Goal: Information Seeking & Learning: Learn about a topic

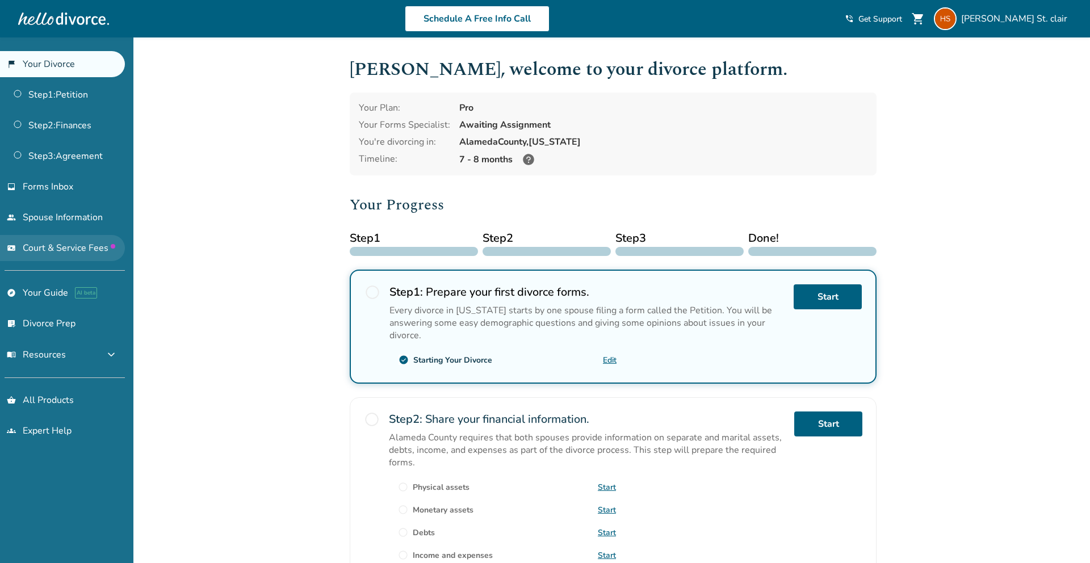
click at [52, 250] on span "Court & Service Fees" at bounding box center [69, 248] width 93 height 12
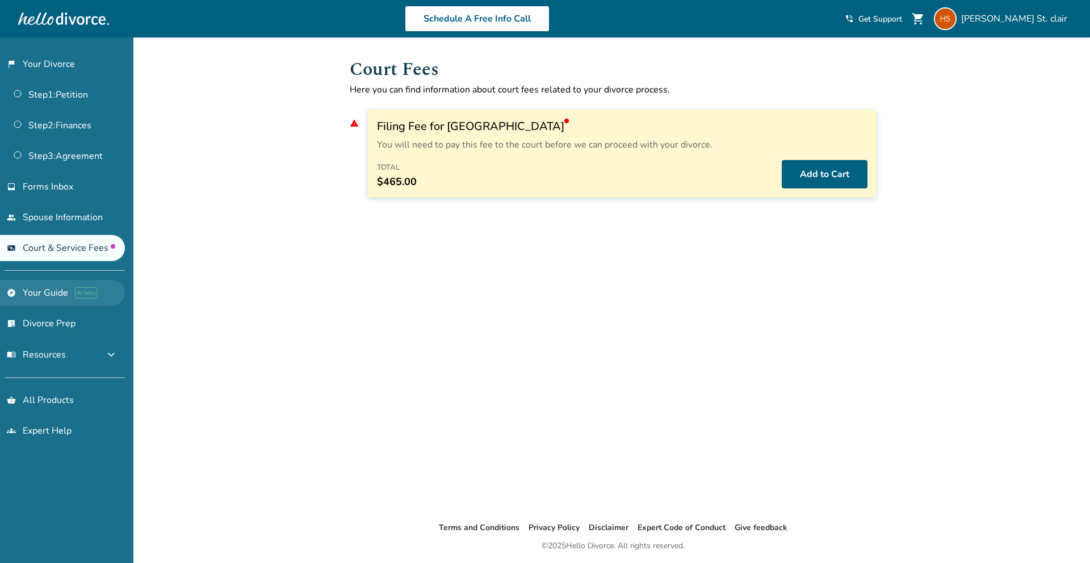
click at [50, 291] on link "explore Your Guide AI beta" at bounding box center [62, 293] width 125 height 26
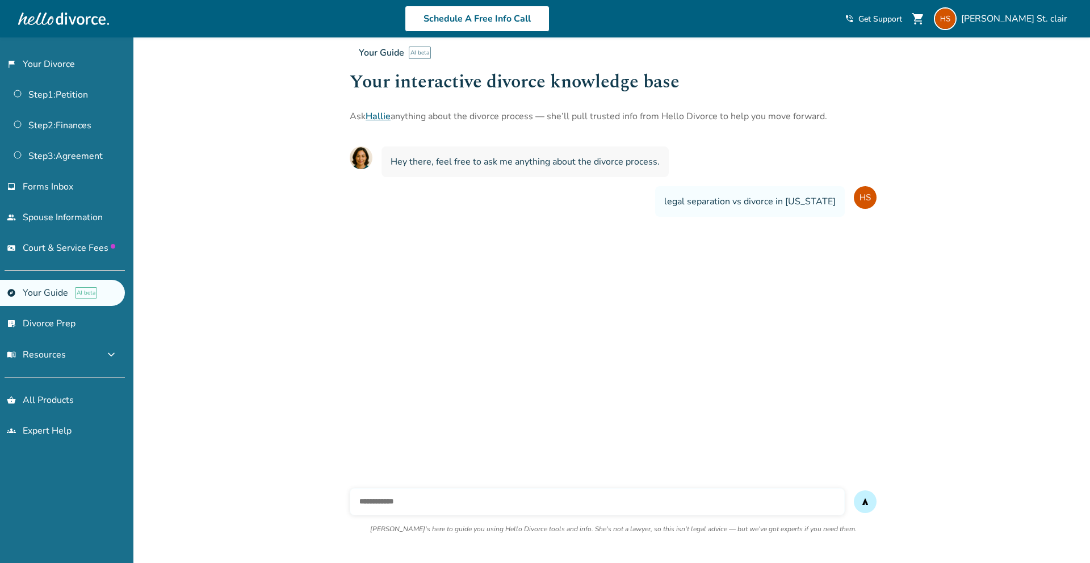
scroll to position [41, 0]
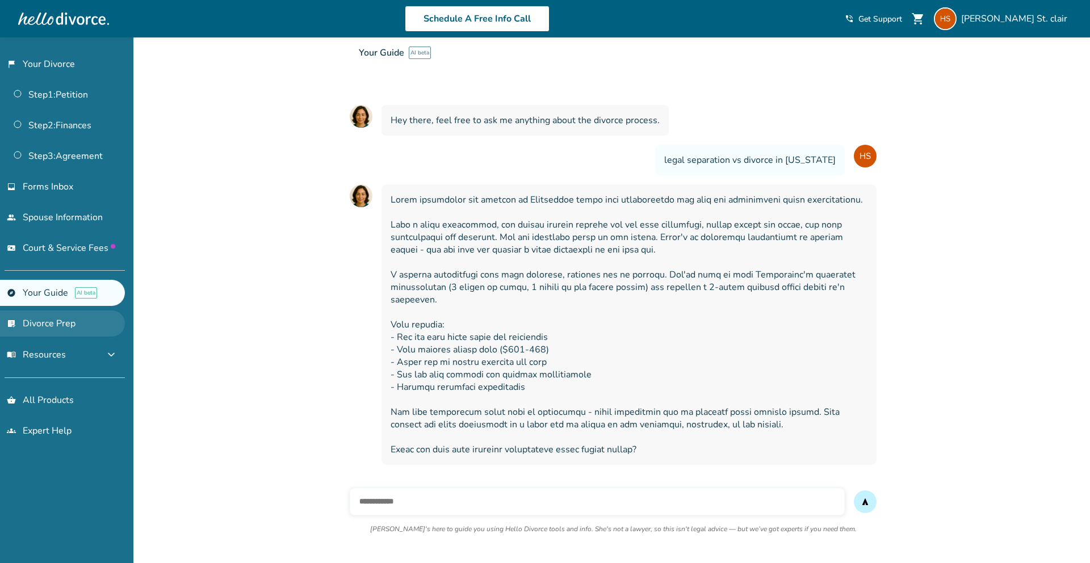
click at [50, 323] on link "list_alt_check Divorce Prep" at bounding box center [62, 324] width 125 height 26
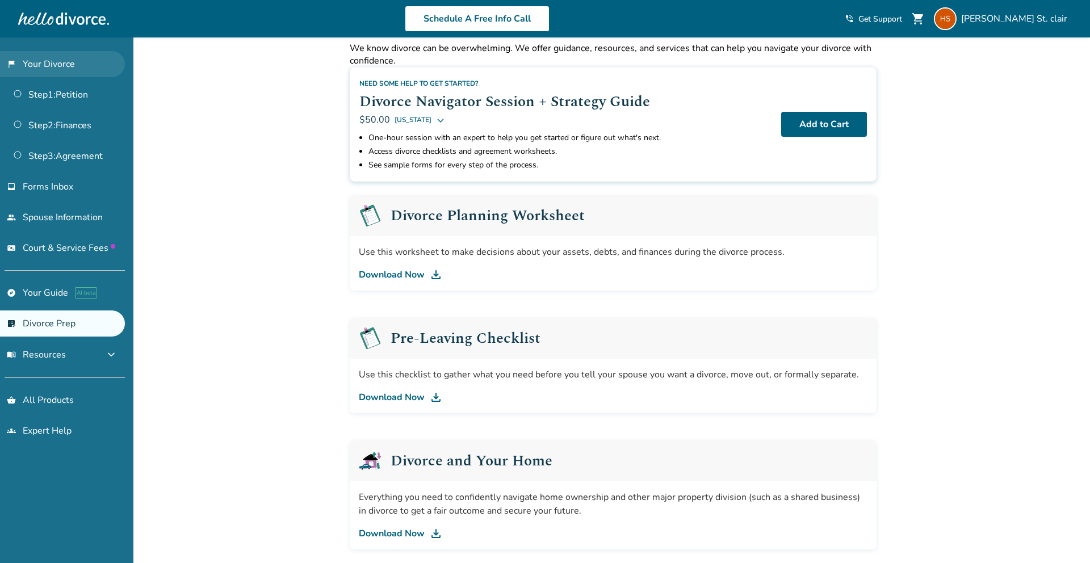
click at [43, 65] on link "flag_2 Your Divorce" at bounding box center [62, 64] width 125 height 26
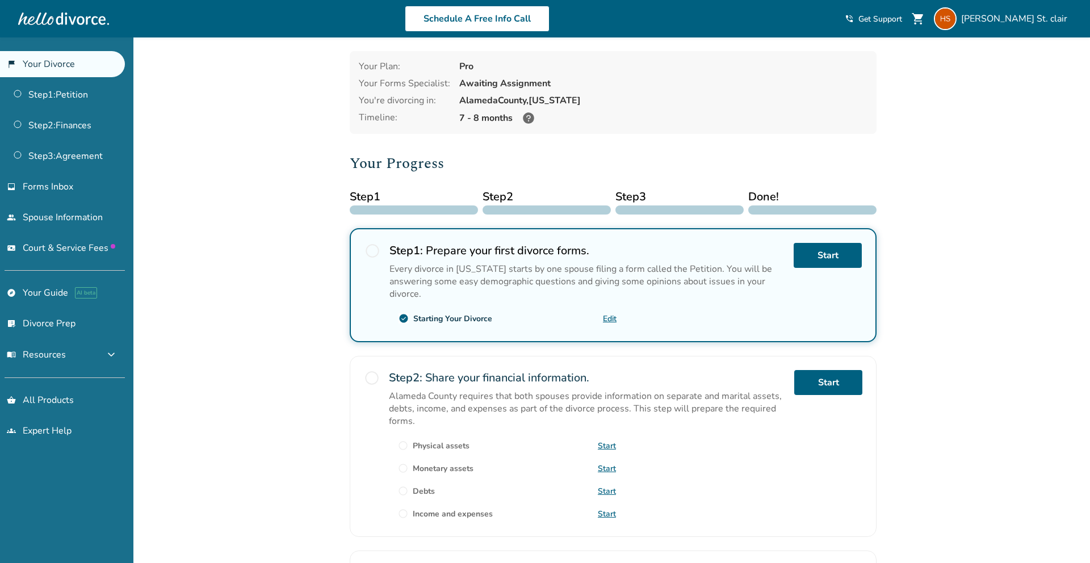
click at [525, 119] on icon at bounding box center [528, 117] width 11 height 11
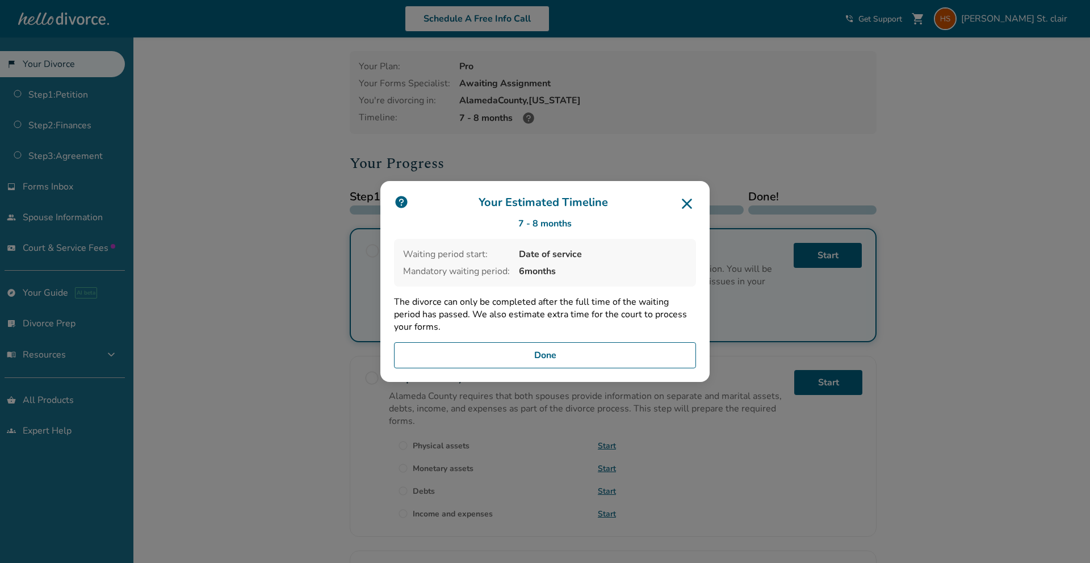
click at [689, 202] on icon at bounding box center [687, 204] width 10 height 10
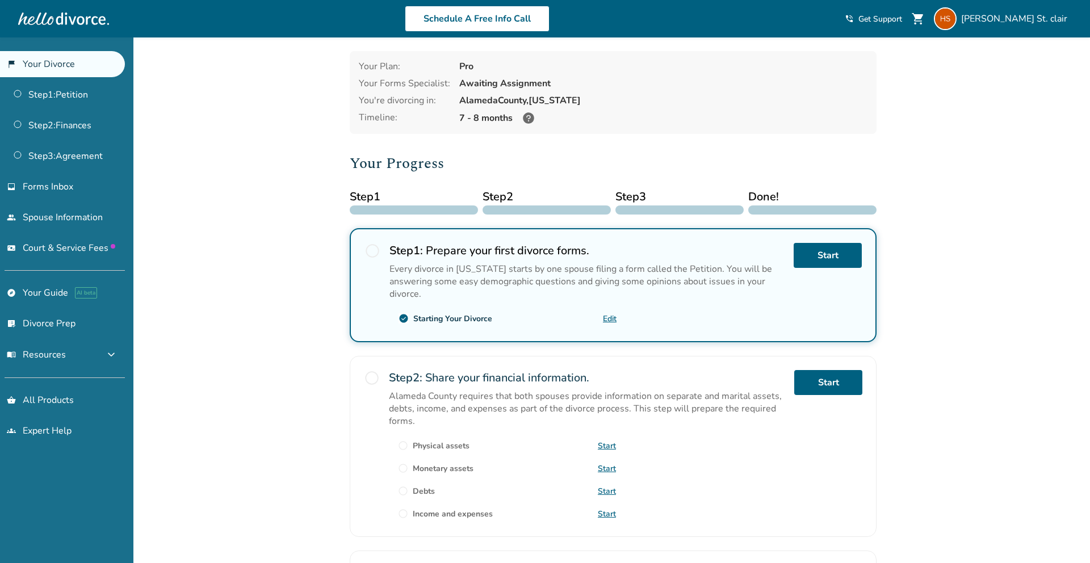
click at [607, 322] on link "Edit" at bounding box center [610, 318] width 14 height 11
click at [190, 207] on div "Added to cart [PERSON_NAME] , welcome to your divorce platform. Your Plan: Pro …" at bounding box center [545, 390] width 1090 height 788
